Goal: Task Accomplishment & Management: Manage account settings

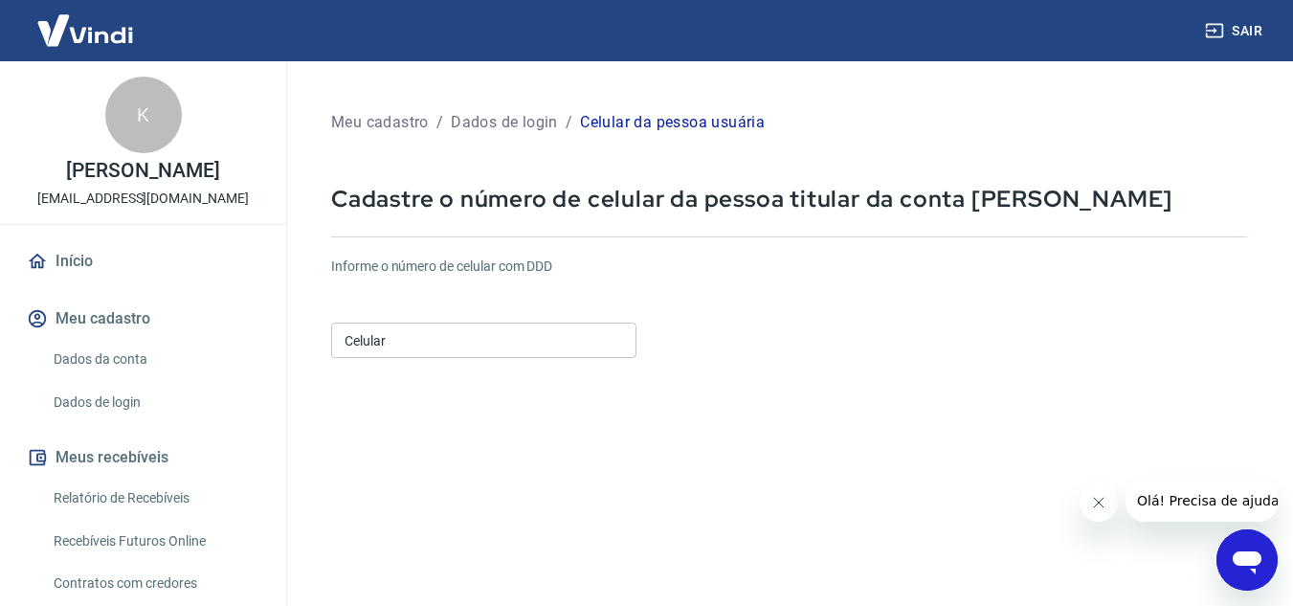
click at [418, 327] on input "Celular" at bounding box center [483, 340] width 305 height 35
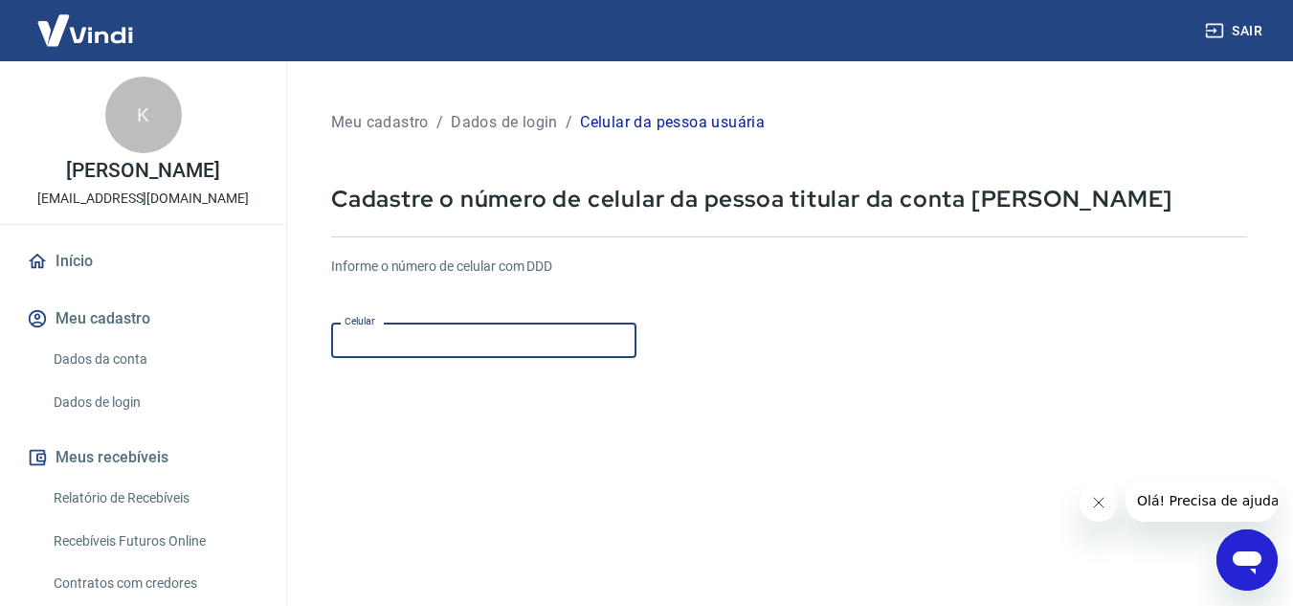
type input "(11) 98373-9031"
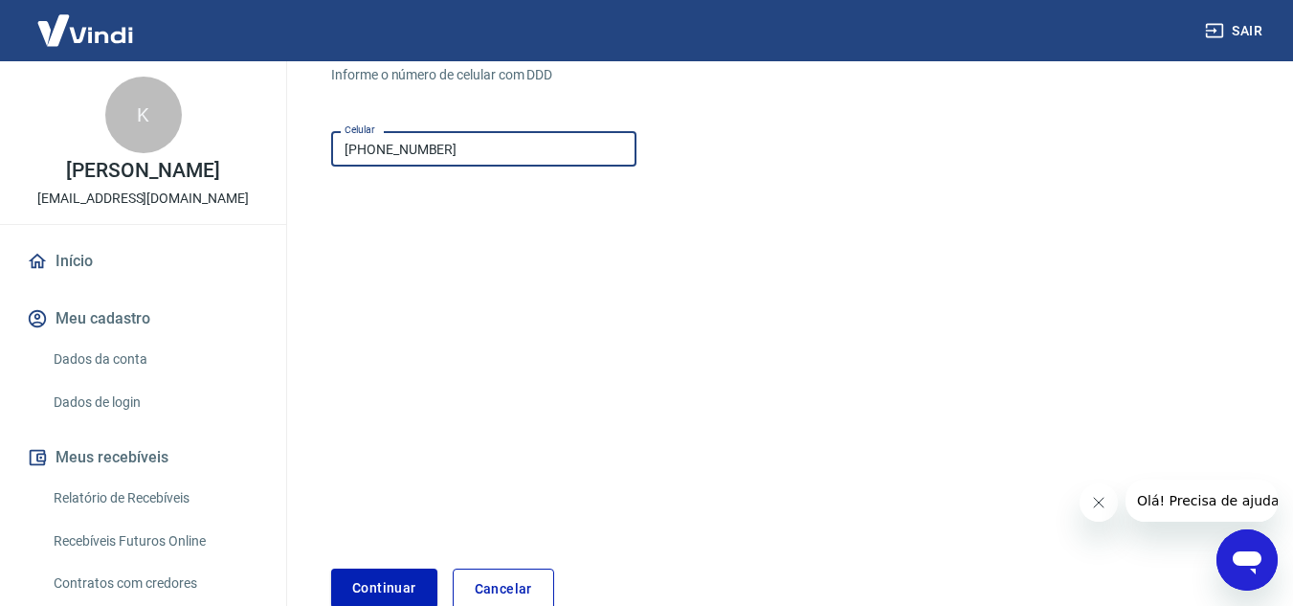
scroll to position [287, 0]
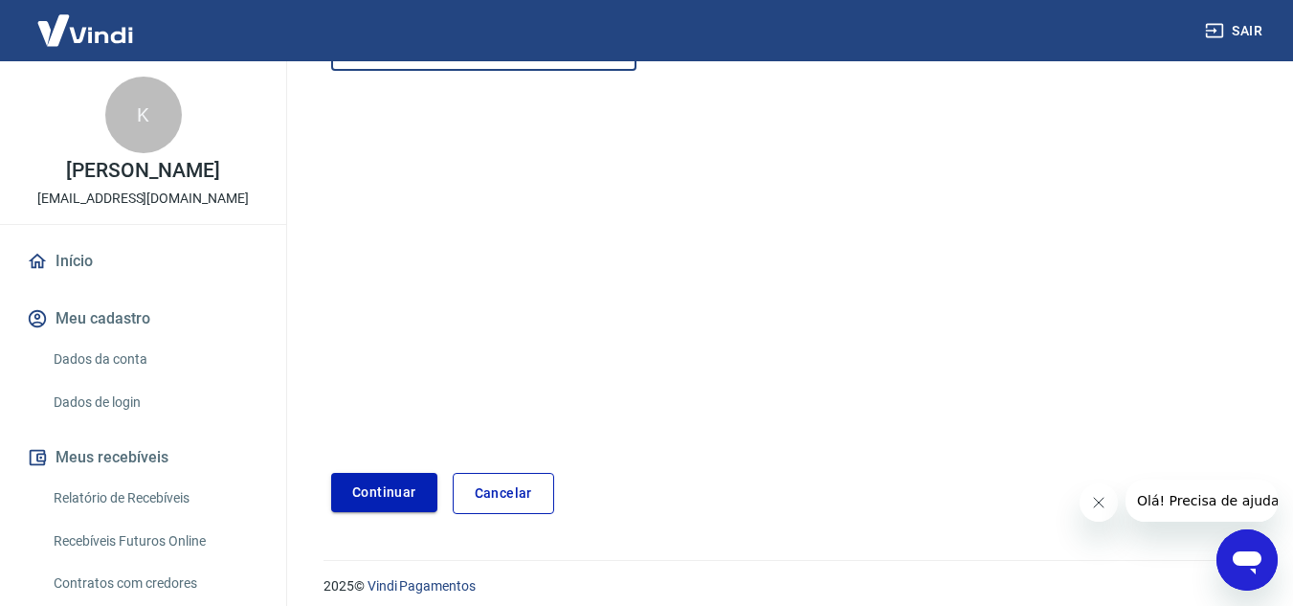
click at [406, 479] on button "Continuar" at bounding box center [384, 492] width 106 height 39
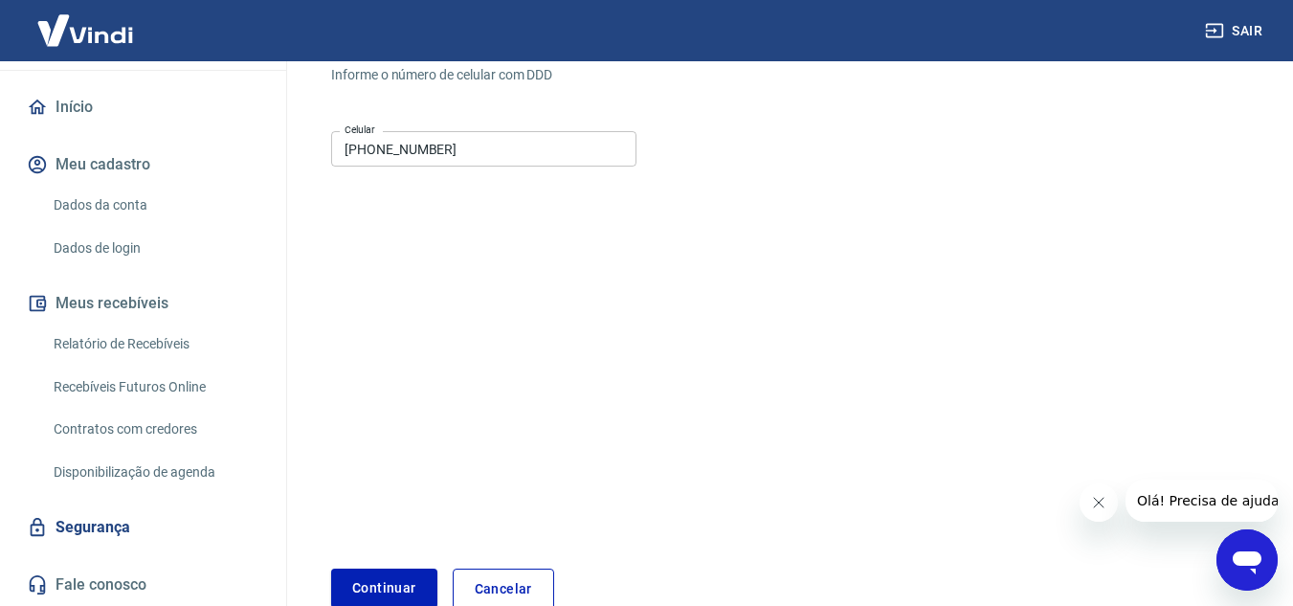
scroll to position [58, 0]
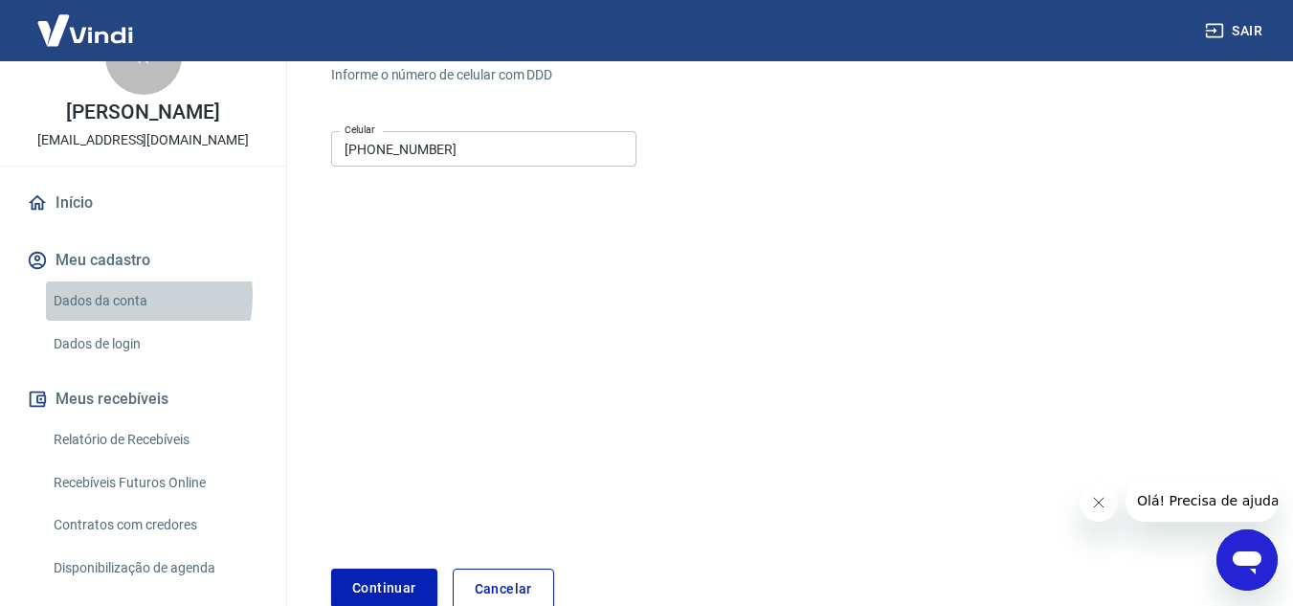
click at [111, 296] on link "Dados da conta" at bounding box center [154, 300] width 217 height 39
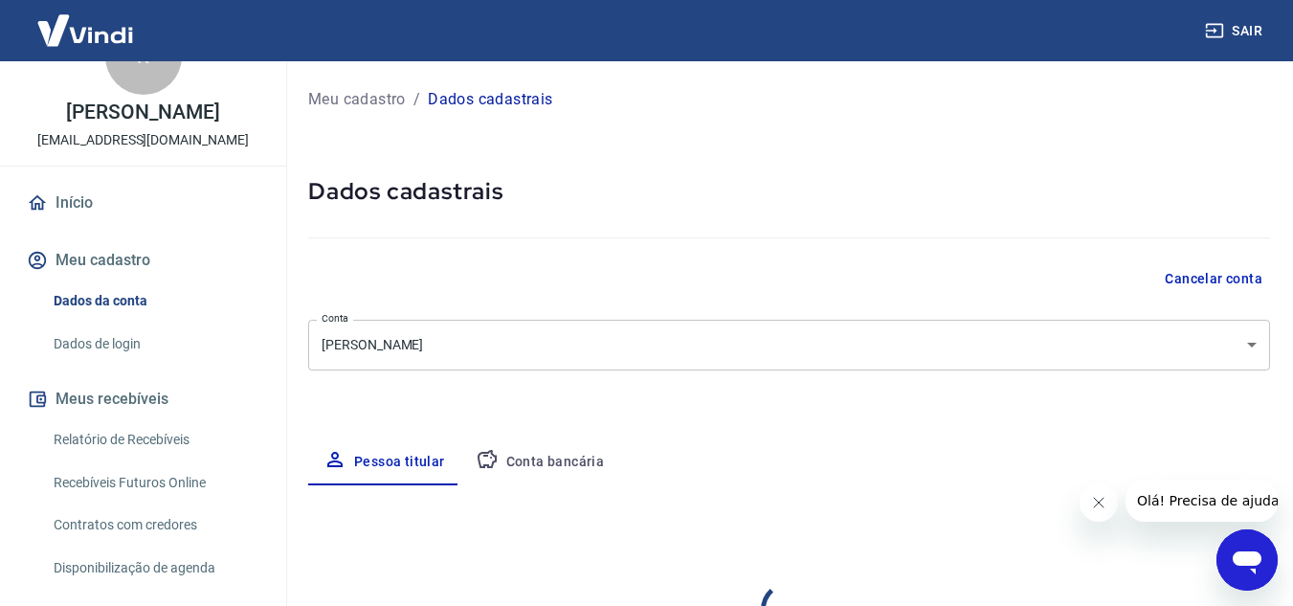
select select "SP"
select select "business"
type input "414.847.938-70"
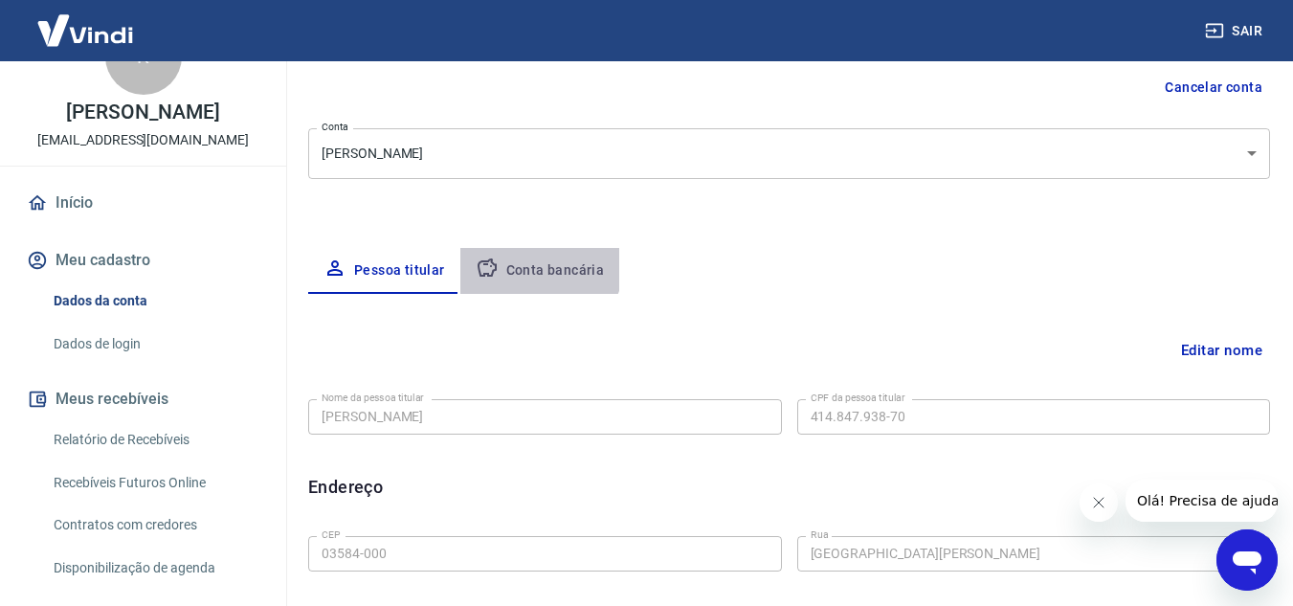
click at [526, 258] on button "Conta bancária" at bounding box center [540, 271] width 160 height 46
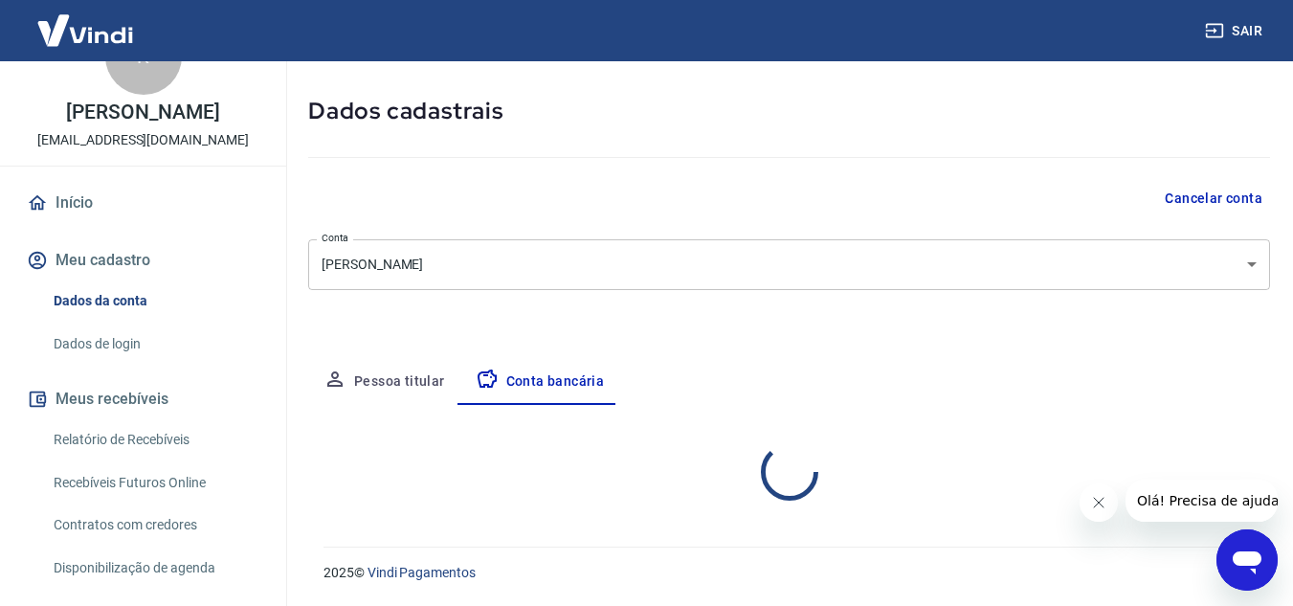
select select "1"
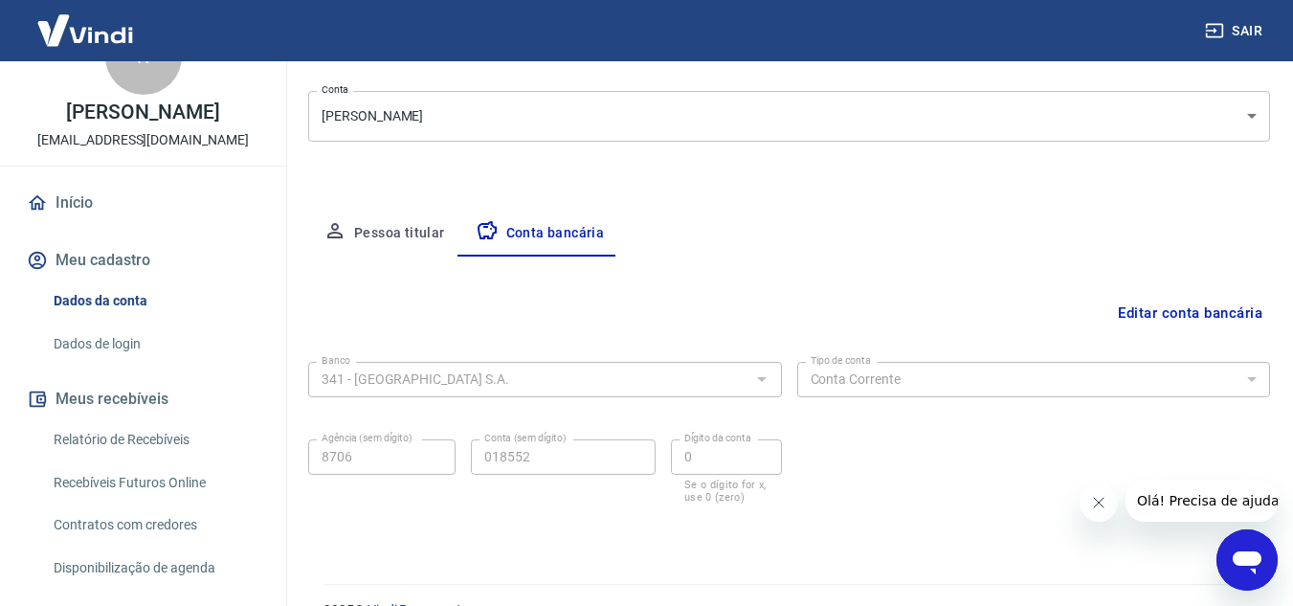
scroll to position [266, 0]
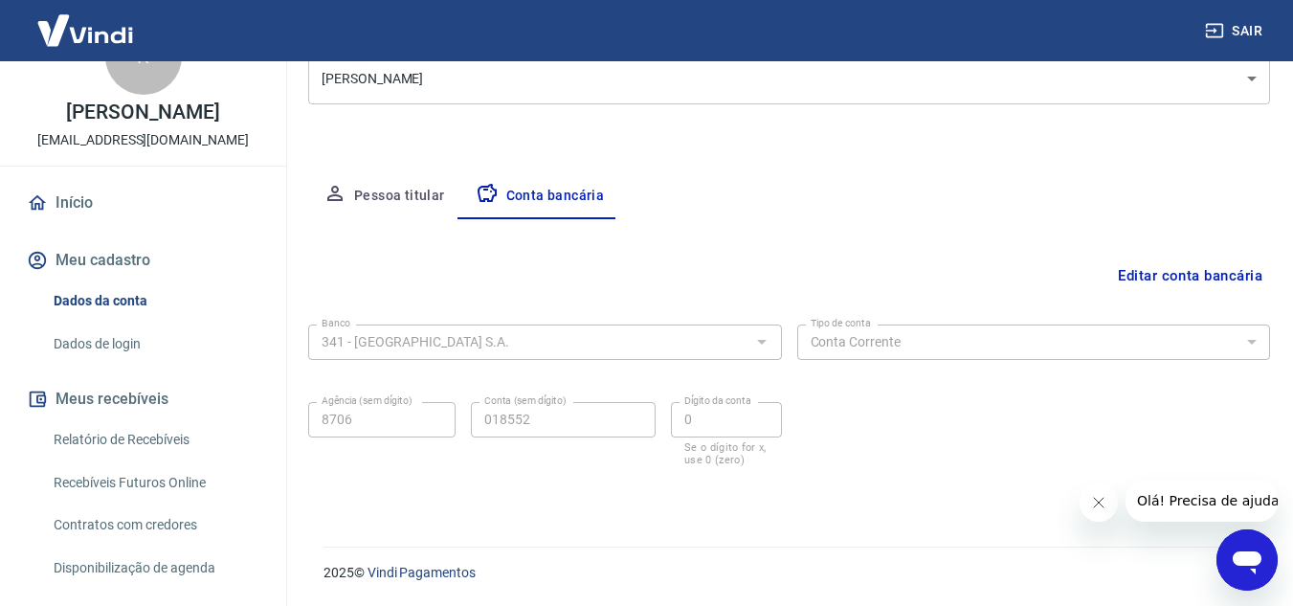
click at [1191, 270] on button "Editar conta bancária" at bounding box center [1190, 275] width 160 height 36
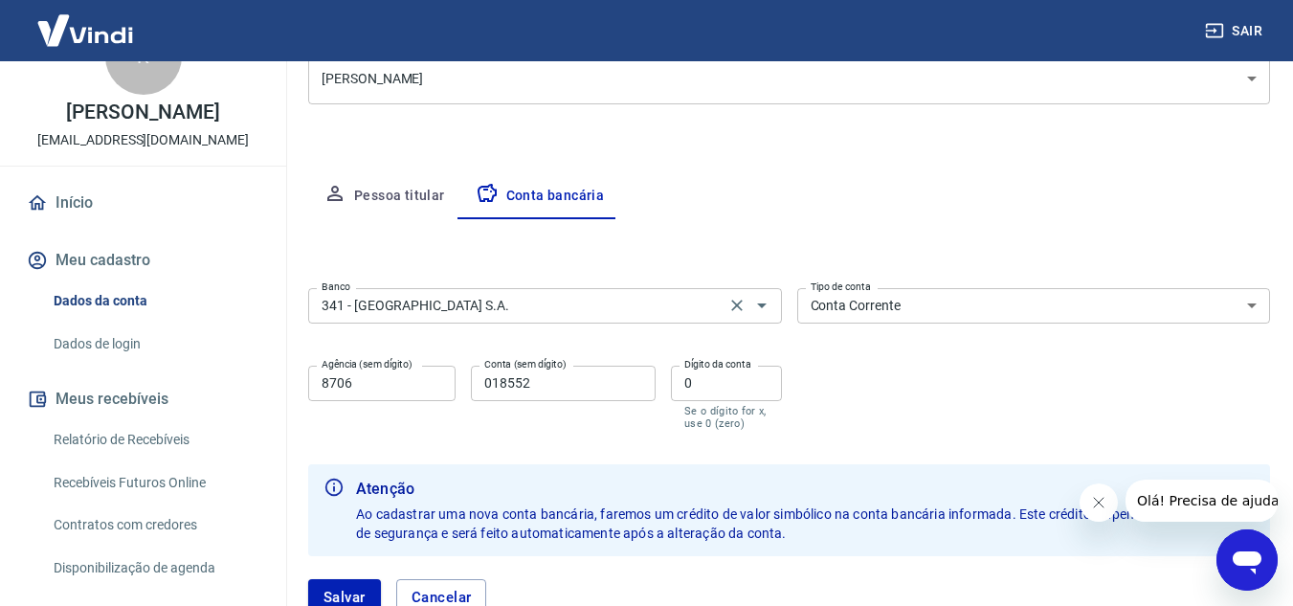
click at [541, 304] on input "341 - ITAÚ UNIBANCO S.A." at bounding box center [517, 306] width 406 height 24
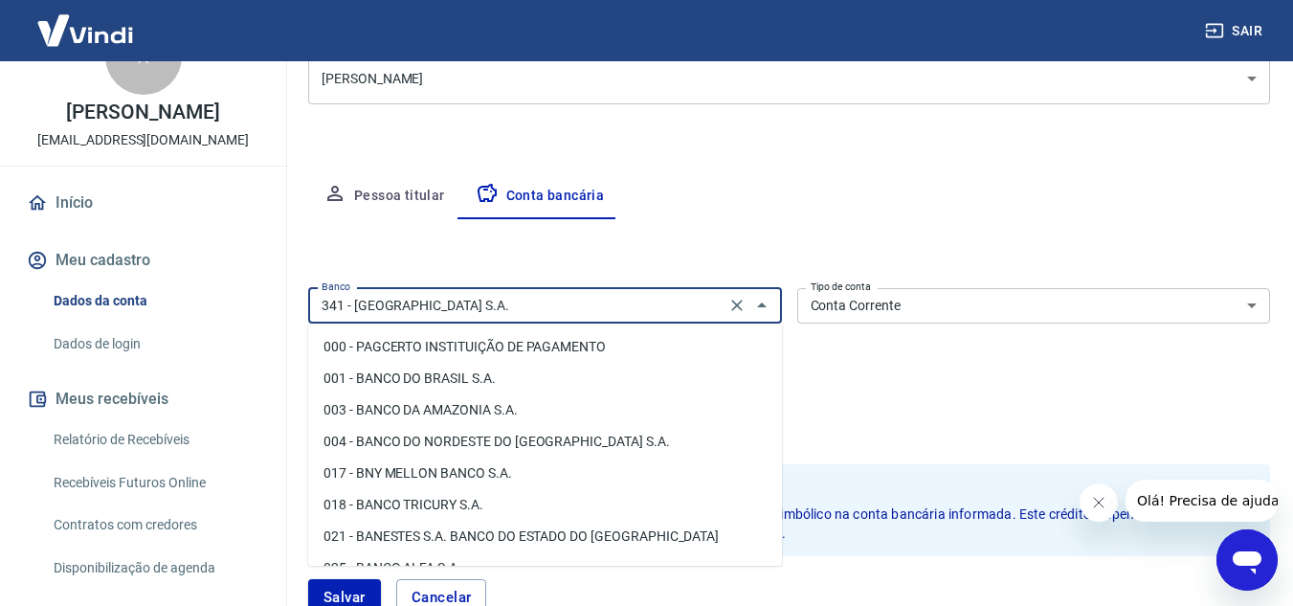
click at [541, 304] on input "341 - ITAÚ UNIBANCO S.A." at bounding box center [517, 306] width 406 height 24
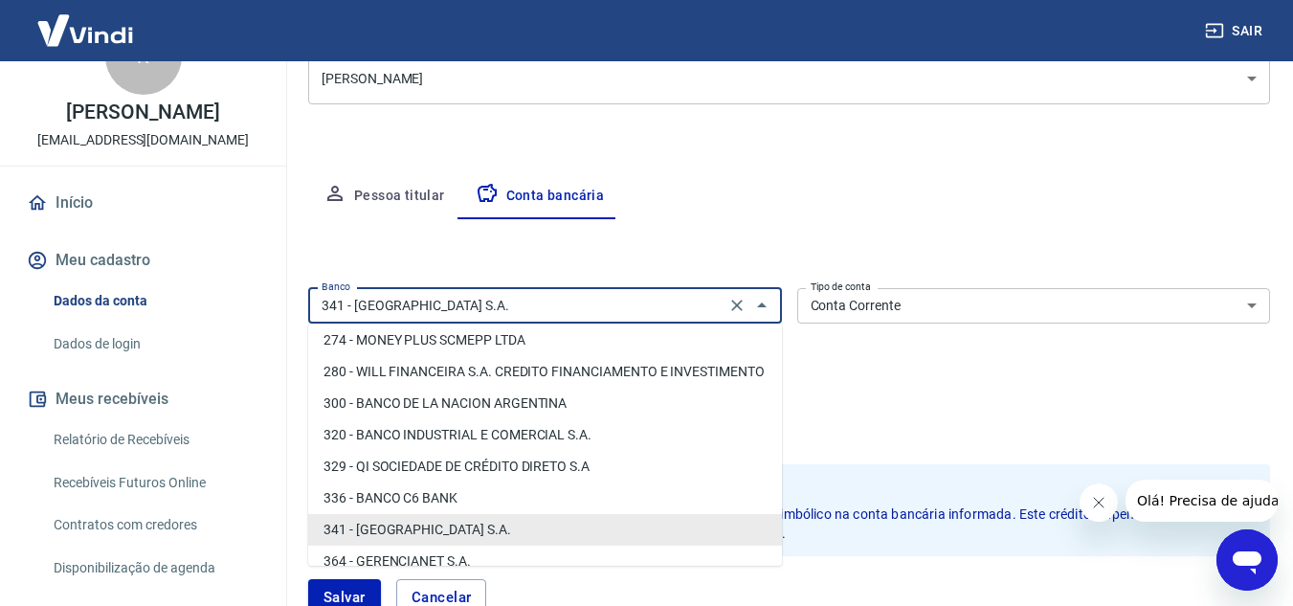
click at [541, 304] on input "341 - ITAÚ UNIBANCO S.A." at bounding box center [517, 306] width 406 height 24
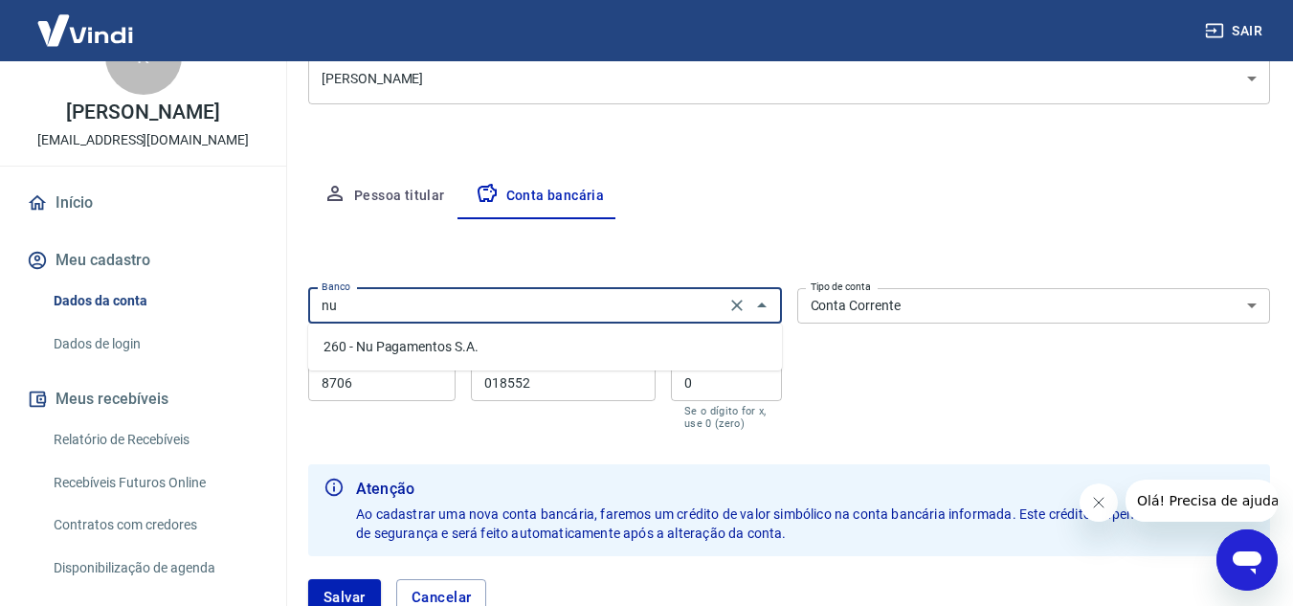
scroll to position [0, 0]
click at [516, 348] on li "260 - Nu Pagamentos S.A." at bounding box center [545, 347] width 474 height 32
type input "260 - Nu Pagamentos S.A."
click at [372, 384] on input "8706" at bounding box center [381, 383] width 147 height 35
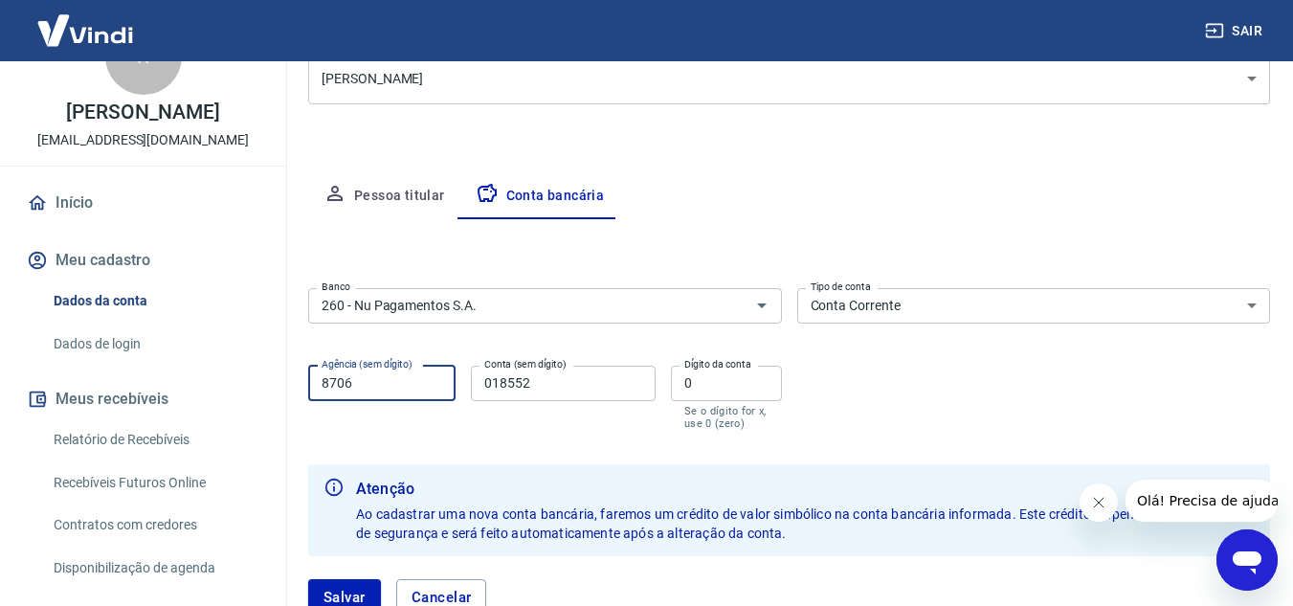
click at [372, 384] on input "8706" at bounding box center [381, 383] width 147 height 35
click at [641, 453] on form "Banco 260 - Nu Pagamentos S.A. Banco Tipo de conta Conta Corrente Conta Poupanç…" at bounding box center [789, 459] width 962 height 358
click at [372, 380] on input "8706" at bounding box center [381, 383] width 147 height 35
type input "8"
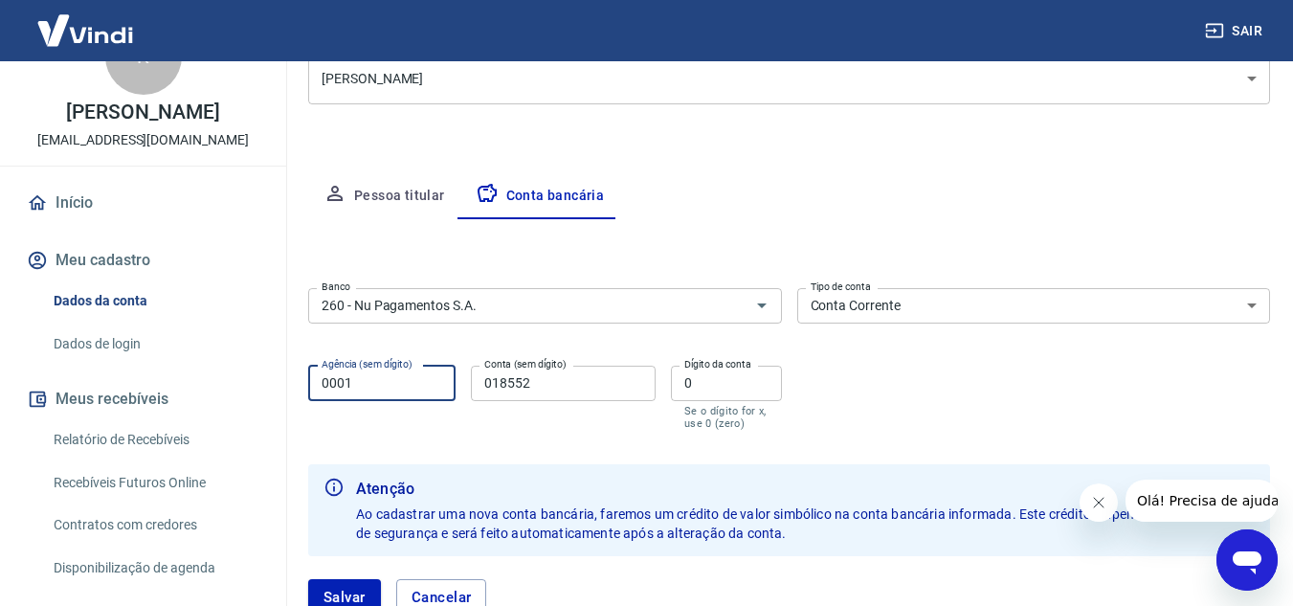
type input "0001"
click at [531, 383] on input "018552" at bounding box center [563, 383] width 185 height 35
type input "44514002"
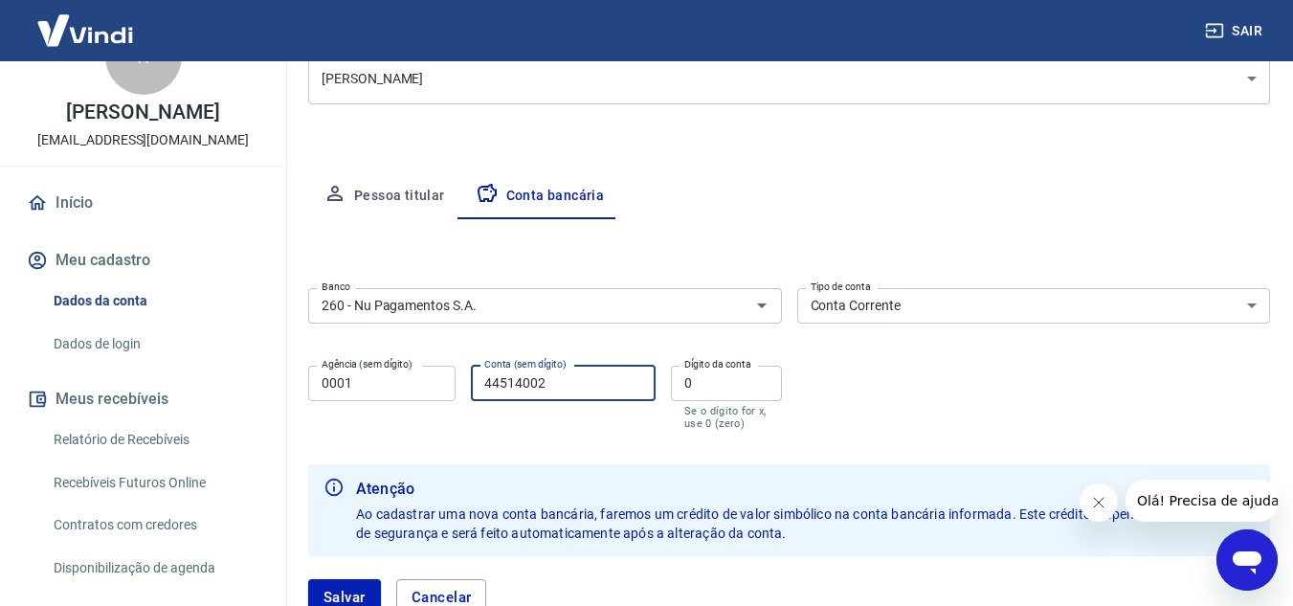
click at [746, 392] on input "0" at bounding box center [726, 383] width 111 height 35
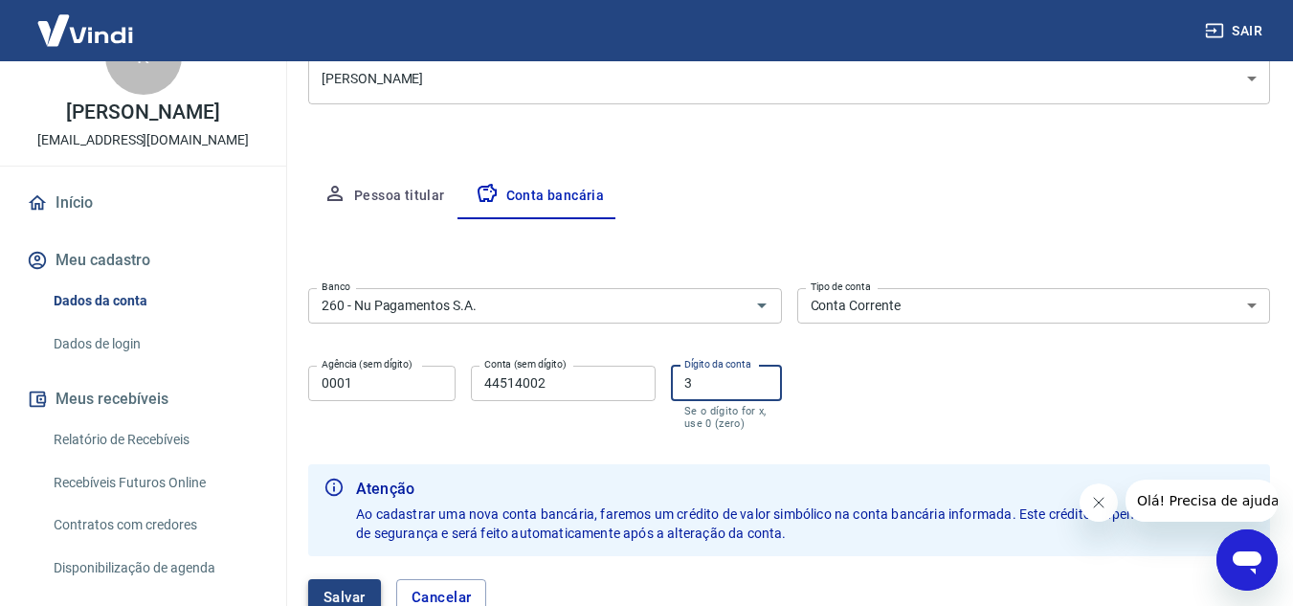
type input "3"
click at [344, 591] on button "Salvar" at bounding box center [344, 597] width 73 height 36
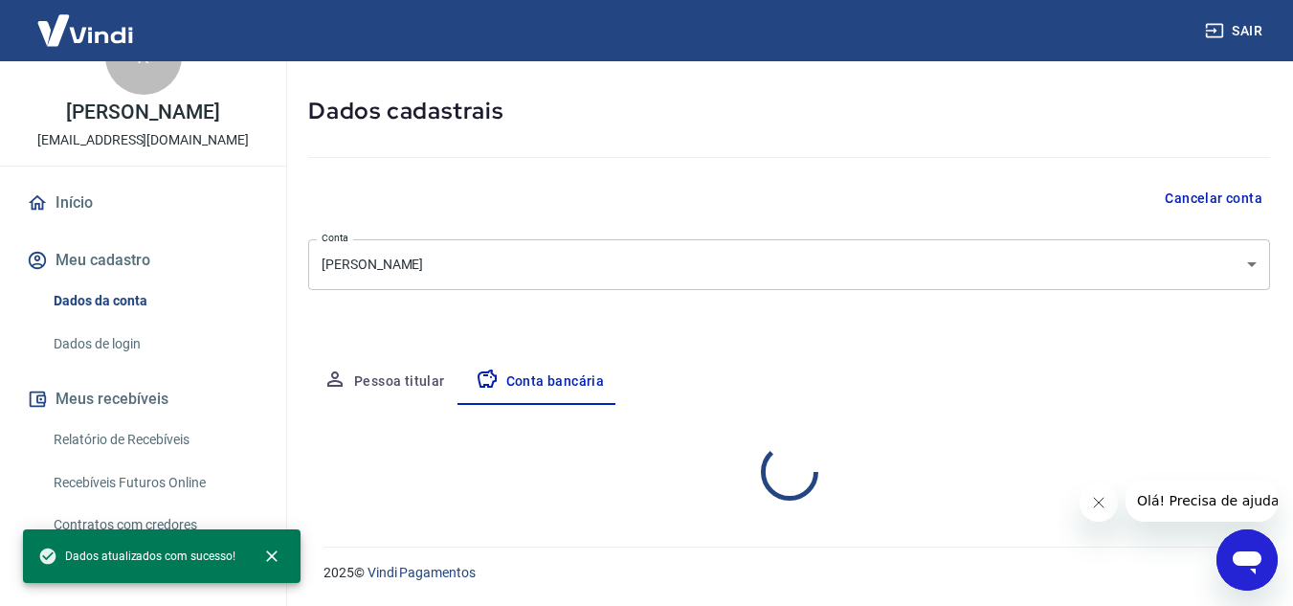
select select "1"
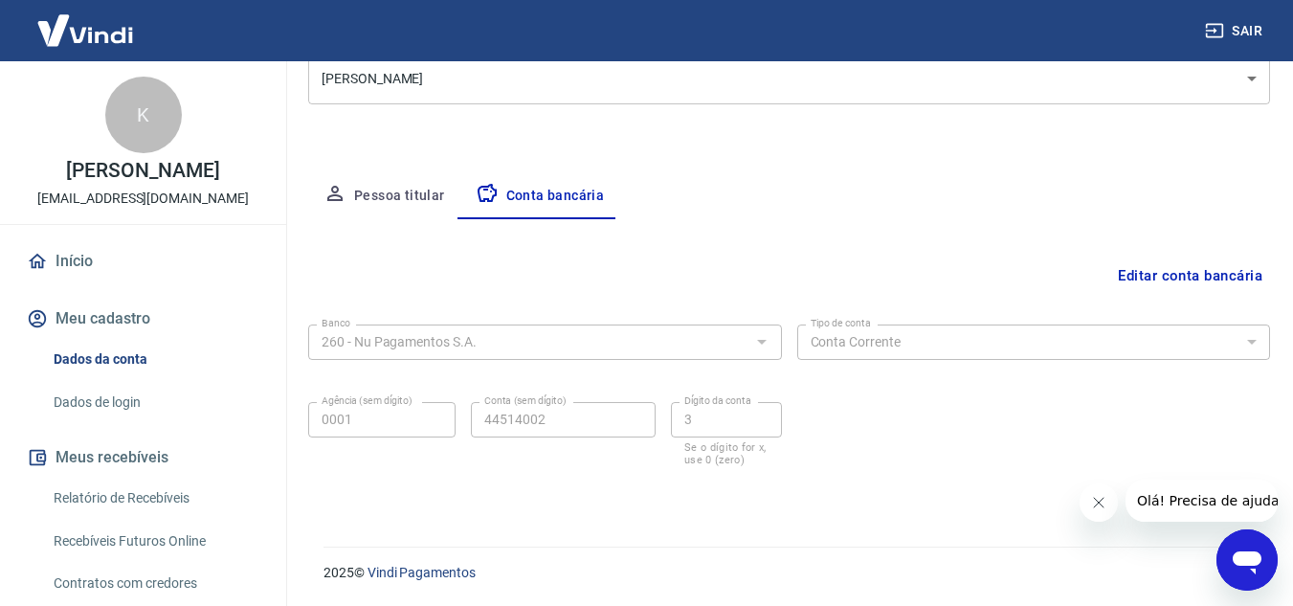
click at [76, 252] on link "Início" at bounding box center [143, 261] width 240 height 42
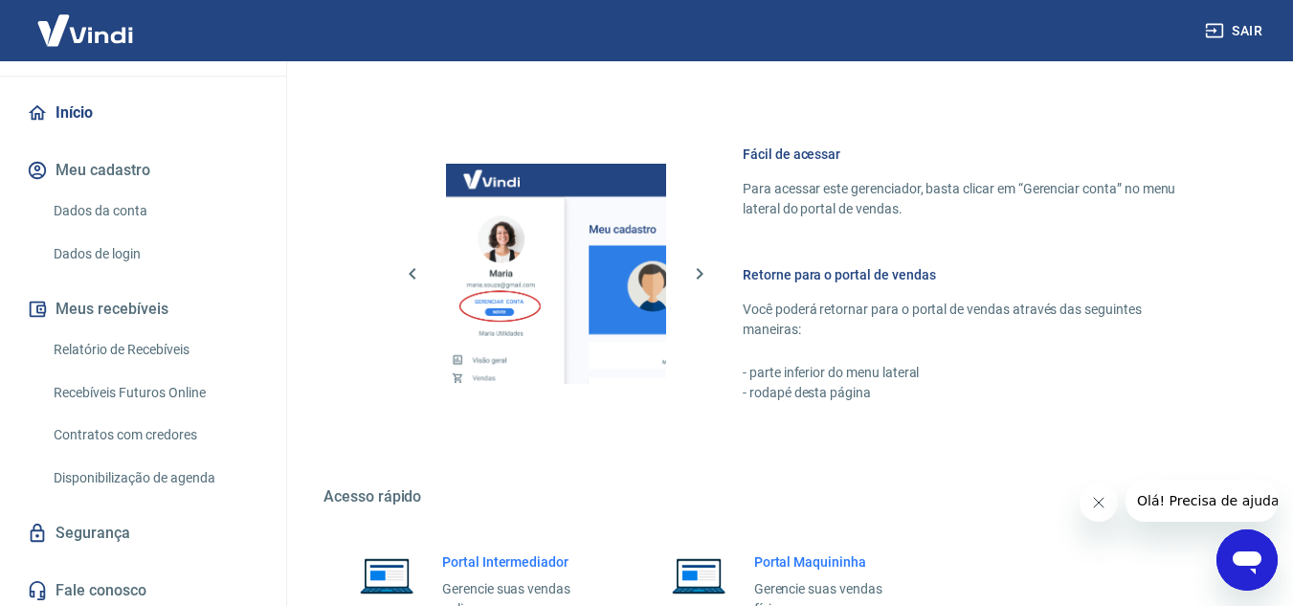
scroll to position [154, 0]
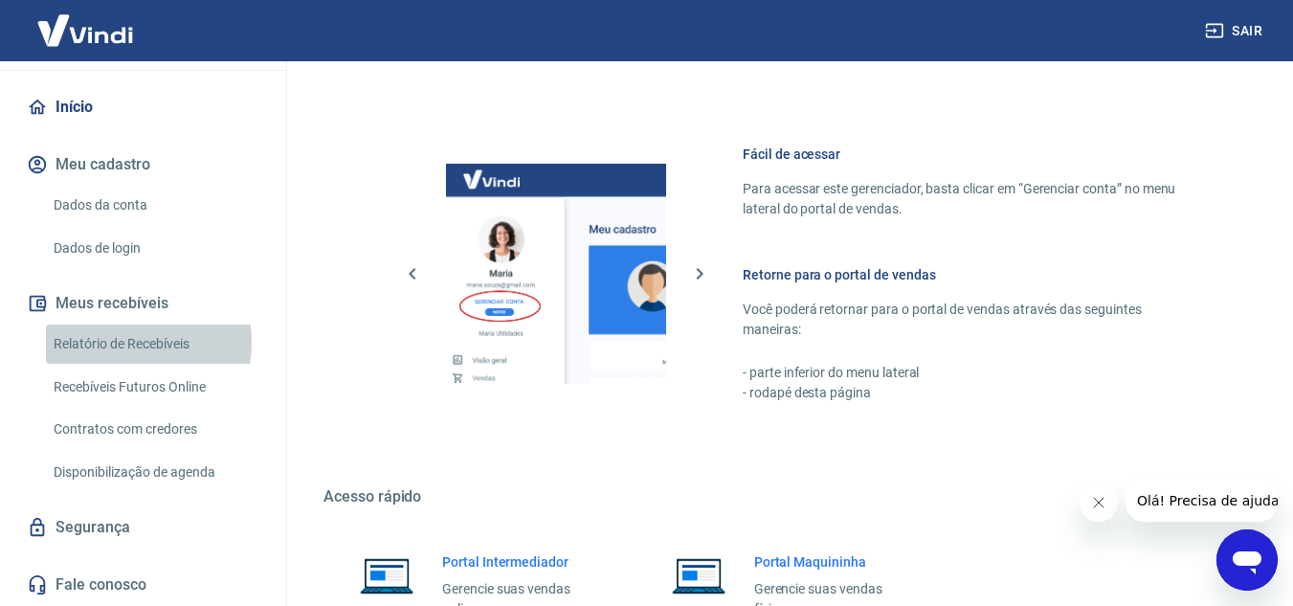
click at [121, 343] on link "Relatório de Recebíveis" at bounding box center [154, 344] width 217 height 39
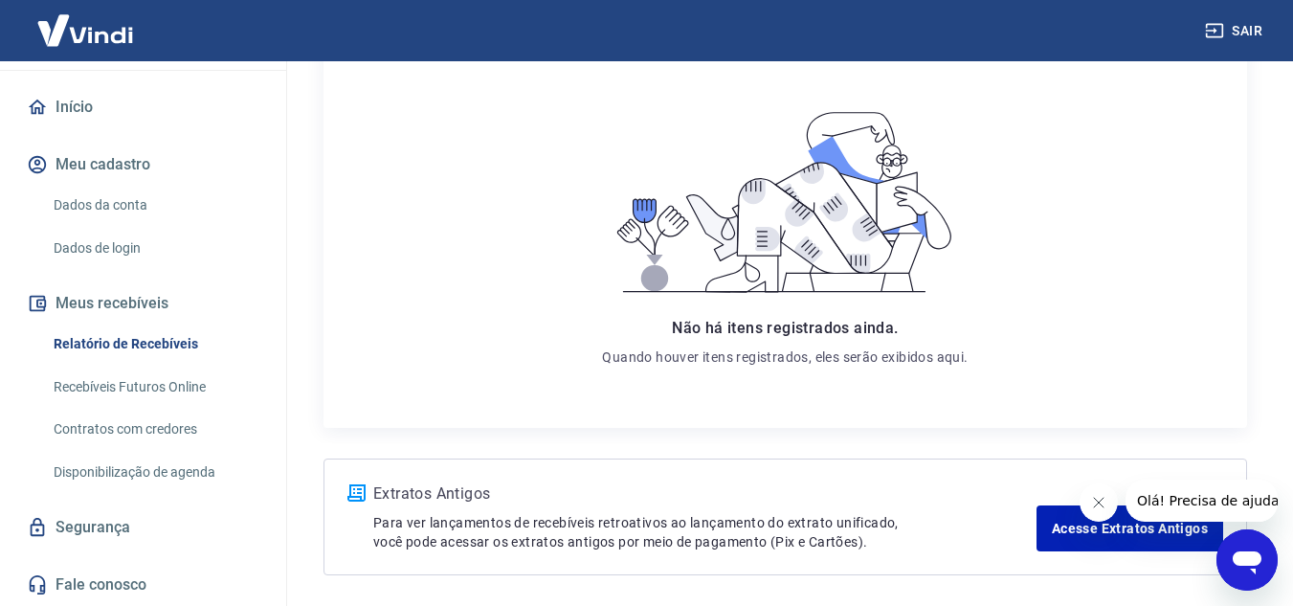
scroll to position [345, 0]
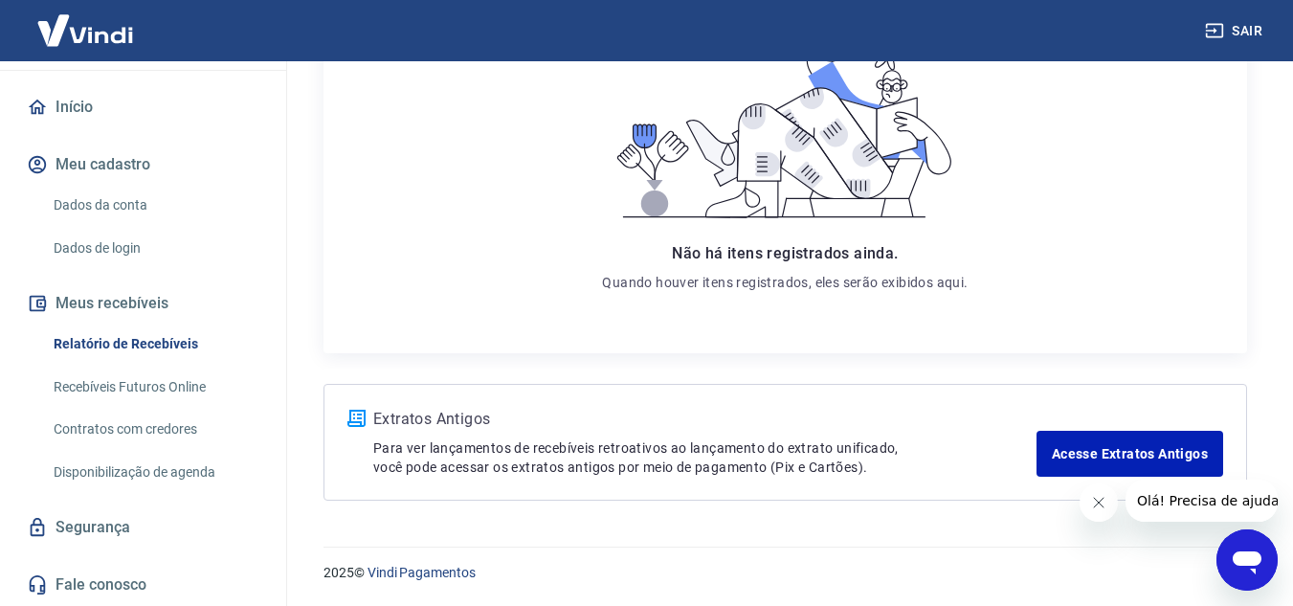
click at [166, 490] on link "Disponibilização de agenda" at bounding box center [154, 472] width 217 height 39
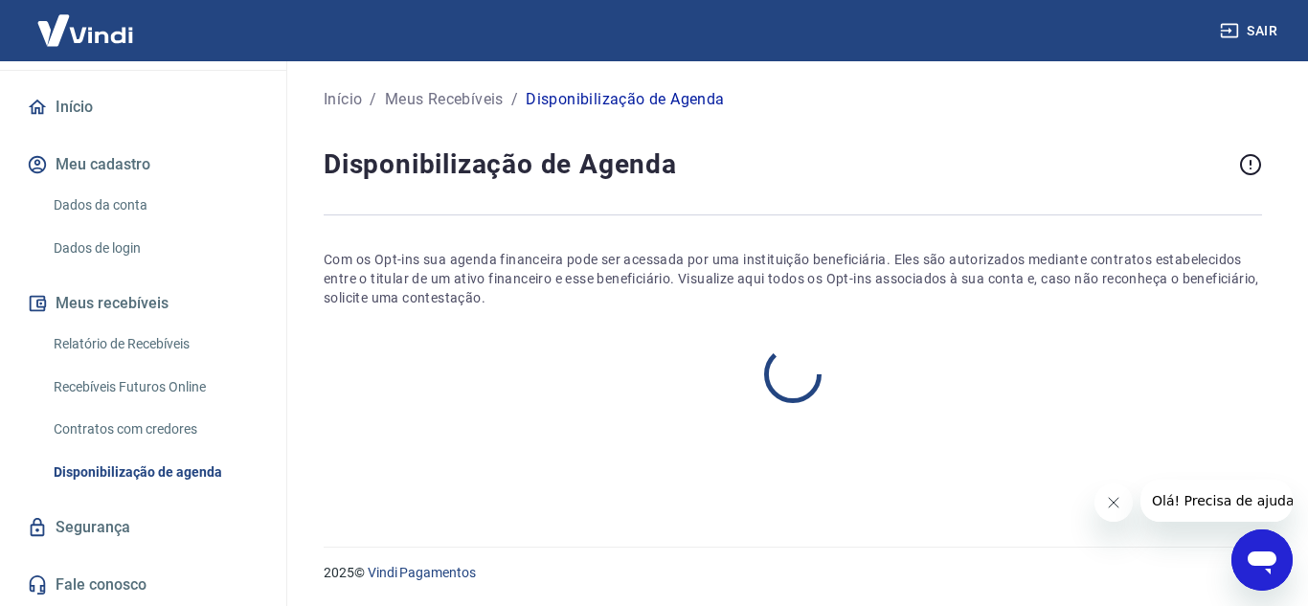
click at [176, 462] on link "Disponibilização de agenda" at bounding box center [154, 472] width 217 height 39
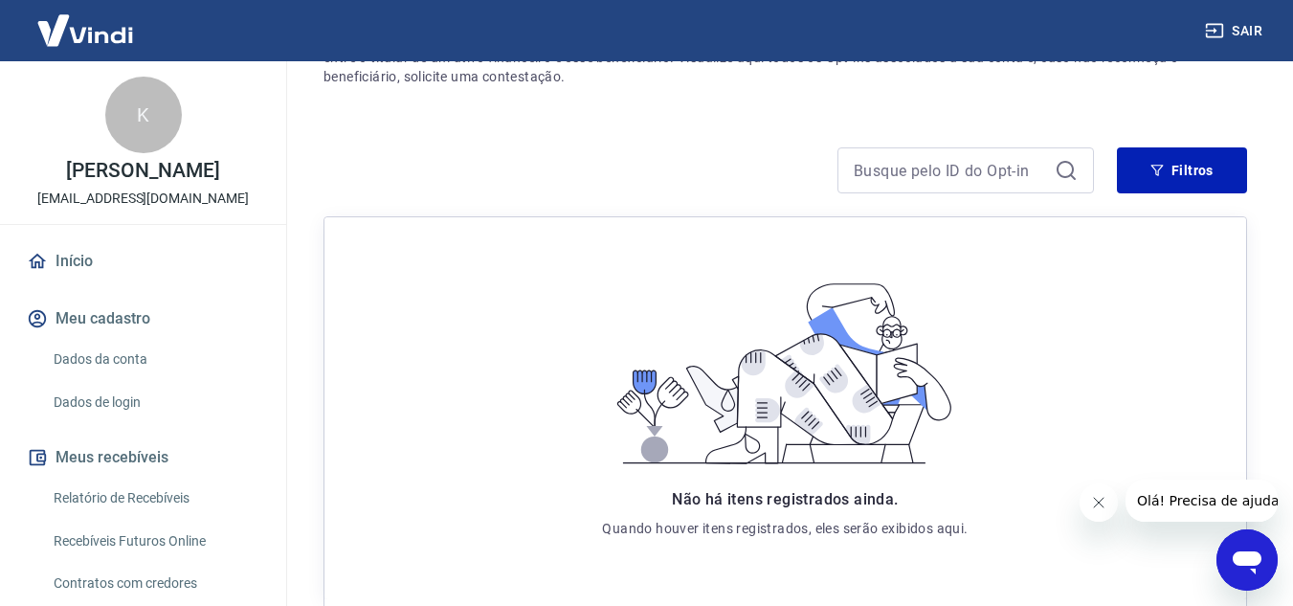
scroll to position [50, 0]
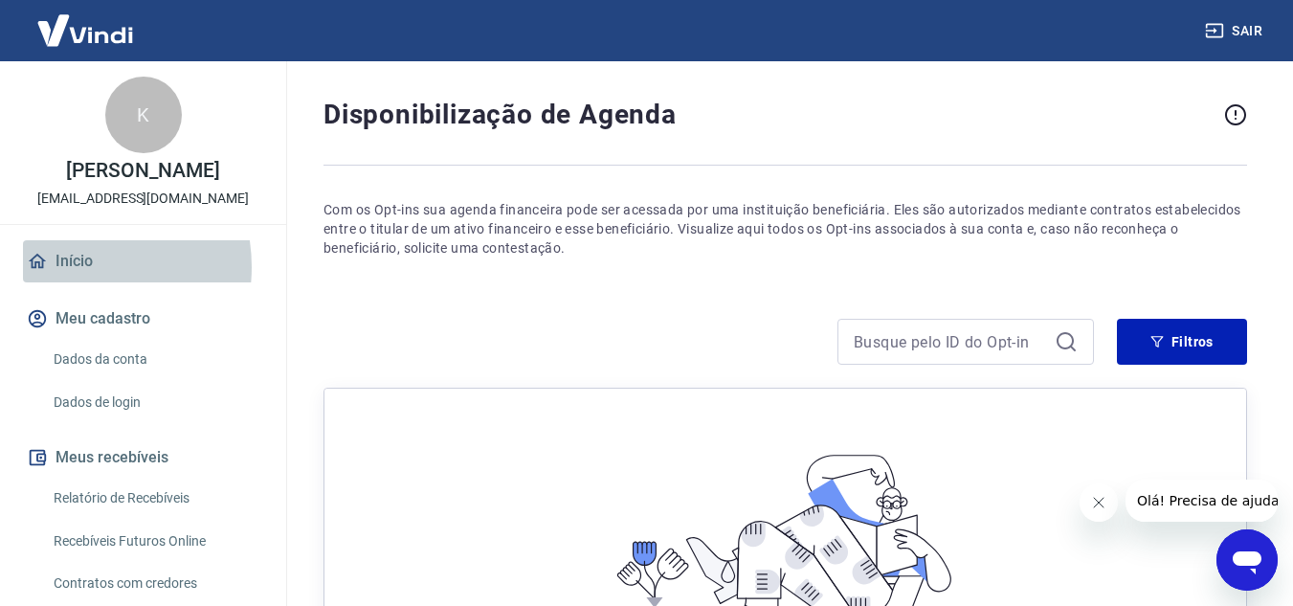
click at [67, 267] on link "Início" at bounding box center [143, 261] width 240 height 42
